Goal: Information Seeking & Learning: Learn about a topic

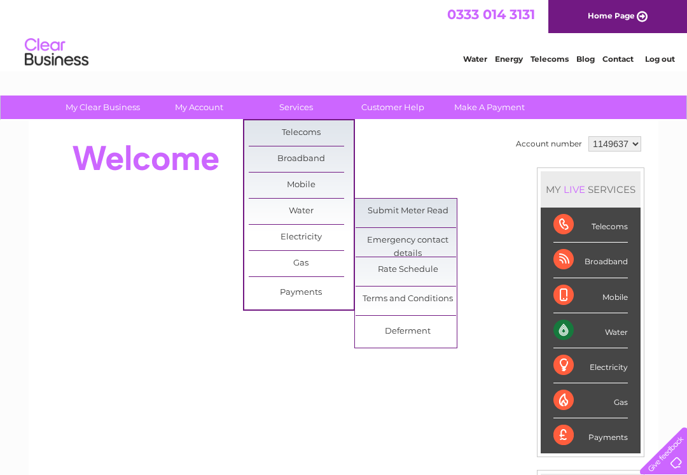
click at [431, 277] on link "Rate Schedule" at bounding box center [408, 269] width 105 height 25
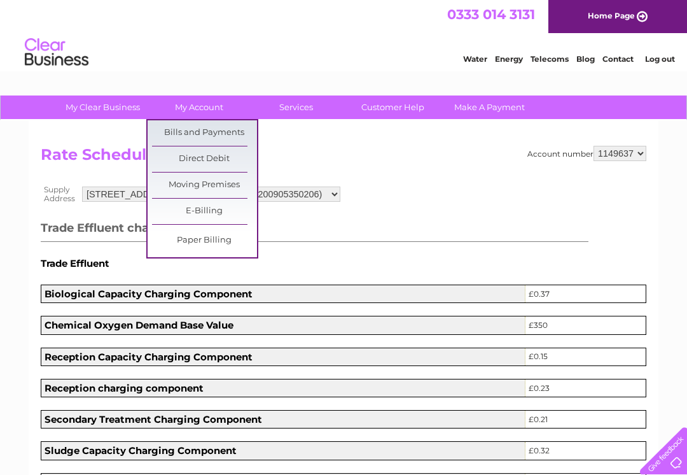
click at [227, 132] on link "Bills and Payments" at bounding box center [204, 132] width 105 height 25
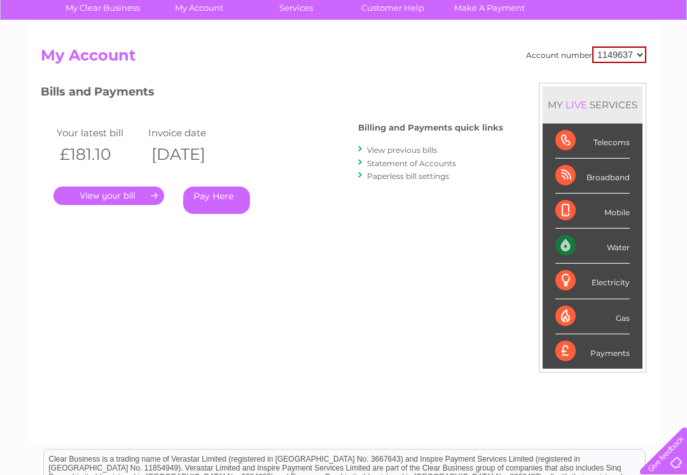
scroll to position [109, 0]
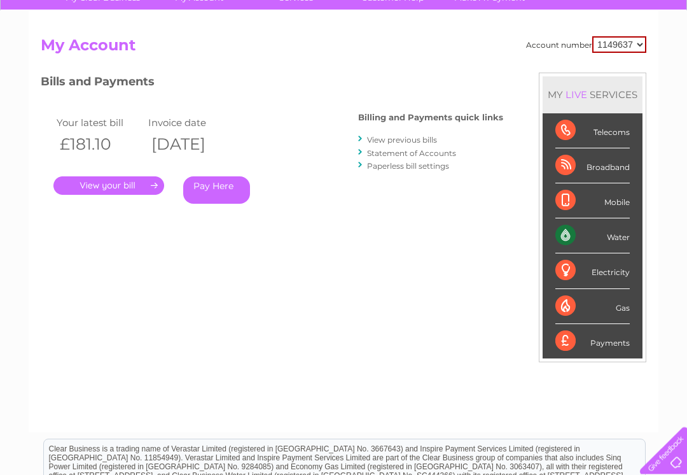
click at [138, 186] on link "." at bounding box center [108, 186] width 111 height 18
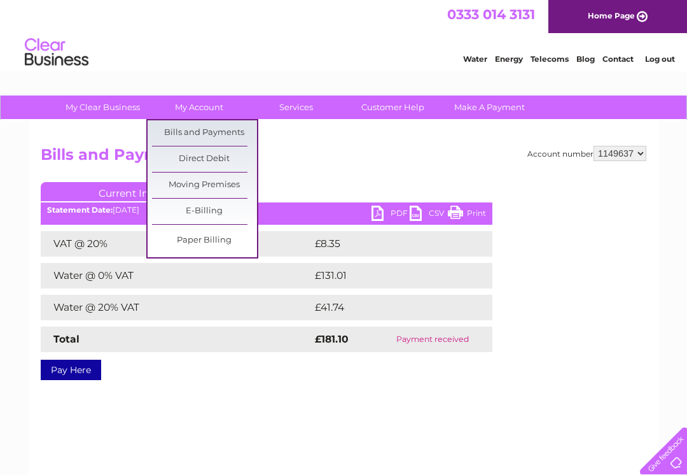
click at [344, 174] on div "Account number 1149637 Bills and Payments Current Invoice PDF CSV Print £8.35" at bounding box center [344, 261] width 606 height 230
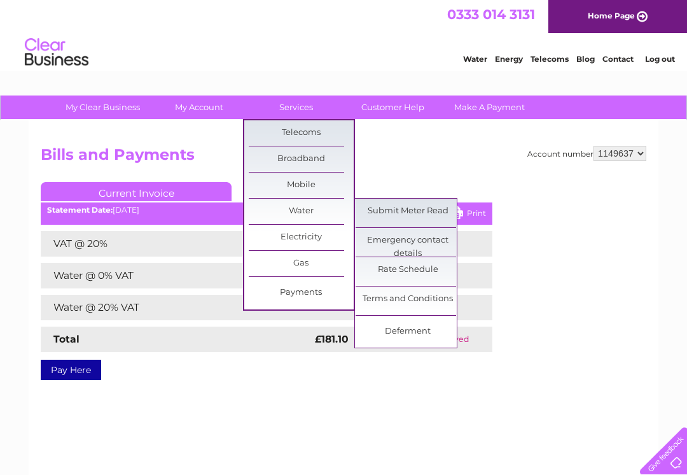
click at [423, 270] on link "Rate Schedule" at bounding box center [408, 269] width 105 height 25
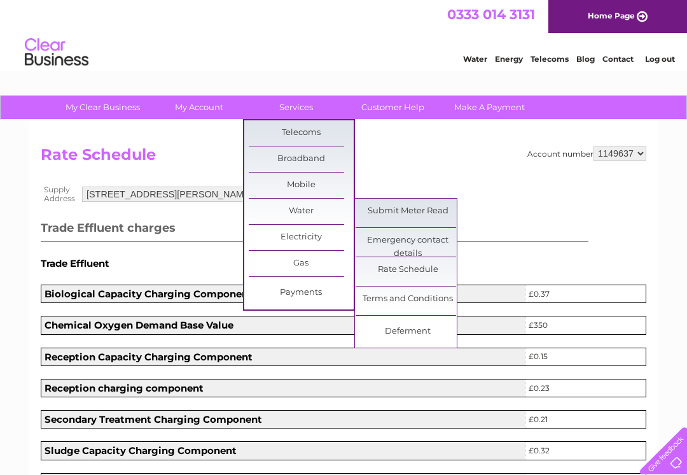
click at [433, 293] on link "Terms and Conditions" at bounding box center [408, 298] width 105 height 25
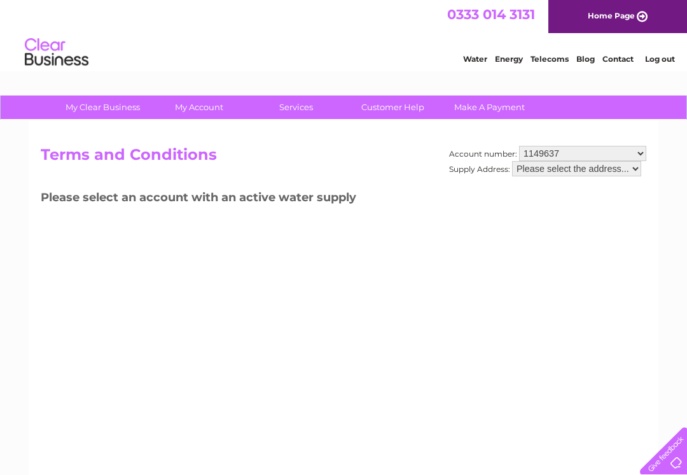
click at [631, 174] on select "Please select the address..." at bounding box center [576, 168] width 129 height 15
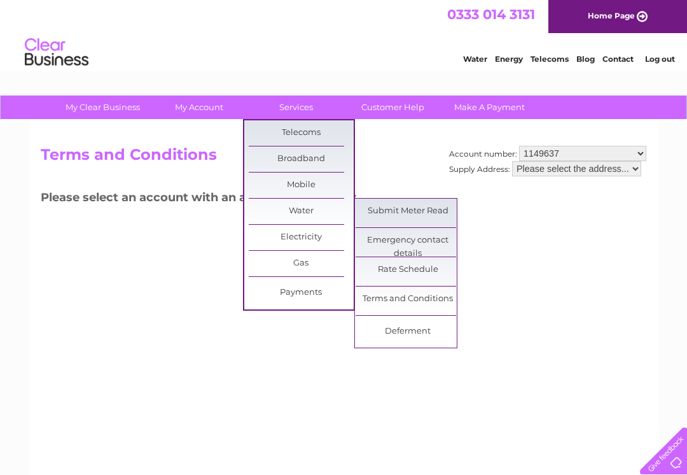
click at [433, 297] on link "Terms and Conditions" at bounding box center [408, 298] width 105 height 25
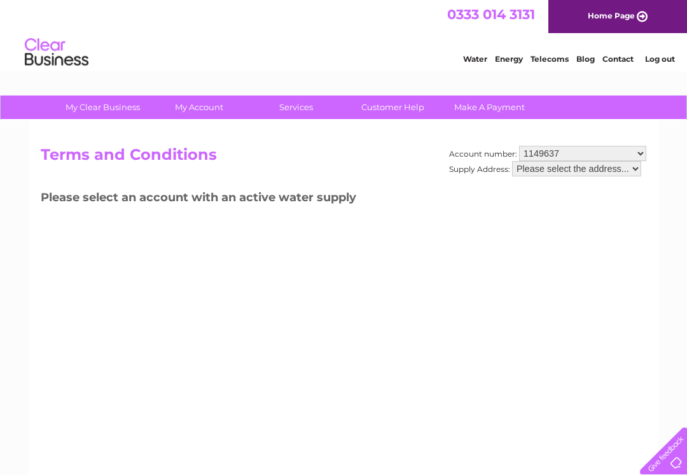
click at [624, 176] on select "Please select the address..." at bounding box center [576, 168] width 129 height 15
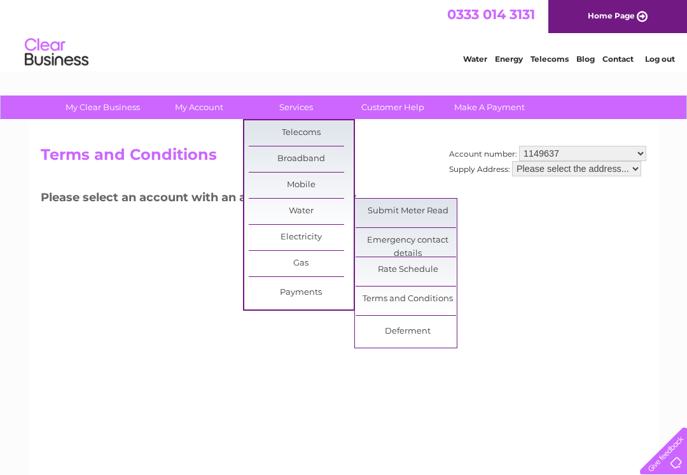
click at [309, 201] on link "Water" at bounding box center [301, 210] width 105 height 25
click at [424, 277] on link "Rate Schedule" at bounding box center [408, 269] width 105 height 25
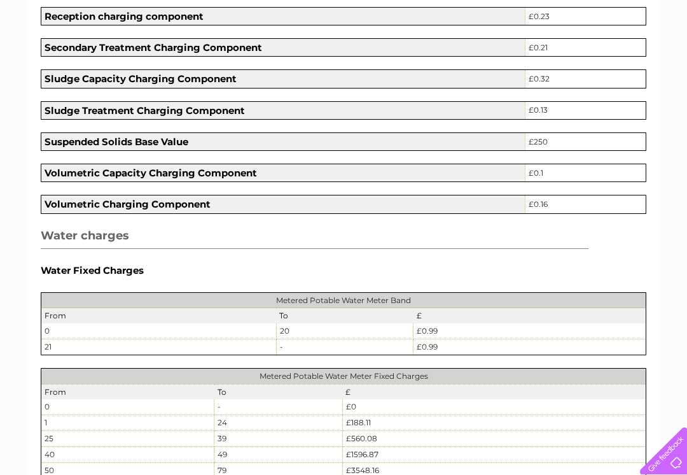
scroll to position [373, 0]
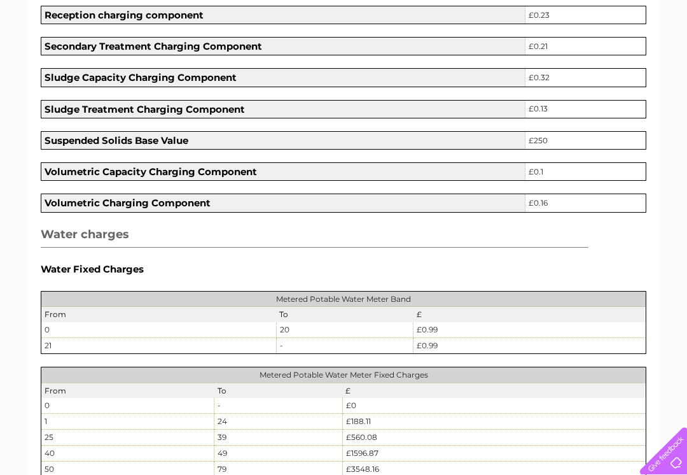
click at [101, 201] on b "Volumetric Charging Component" at bounding box center [128, 203] width 166 height 12
